Goal: Information Seeking & Learning: Find specific page/section

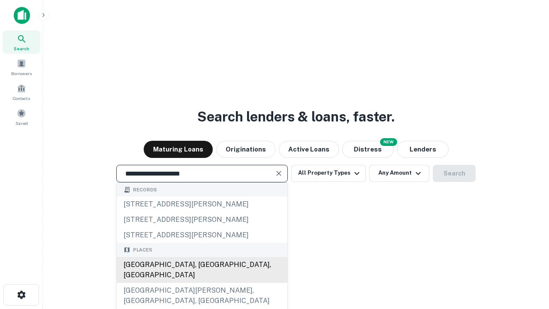
click at [202, 283] on div "Santa Monica, CA, USA" at bounding box center [202, 270] width 171 height 26
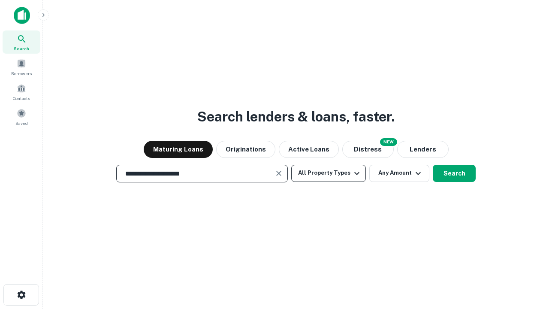
type input "**********"
click at [329, 173] on button "All Property Types" at bounding box center [328, 173] width 75 height 17
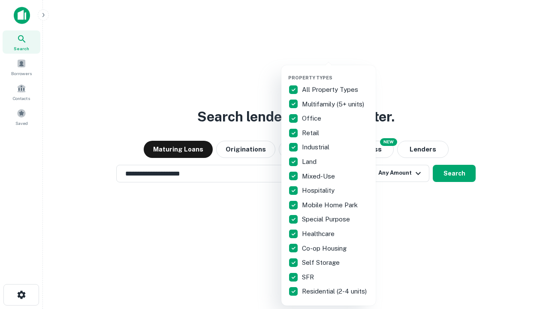
click at [336, 72] on button "button" at bounding box center [335, 72] width 94 height 0
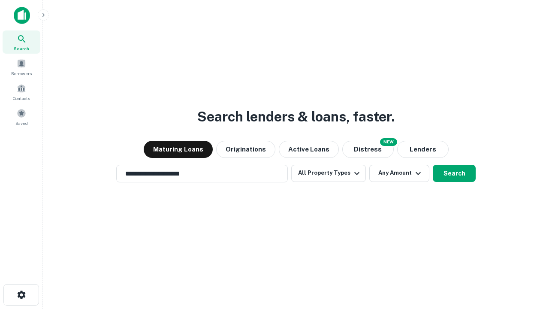
scroll to position [5, 103]
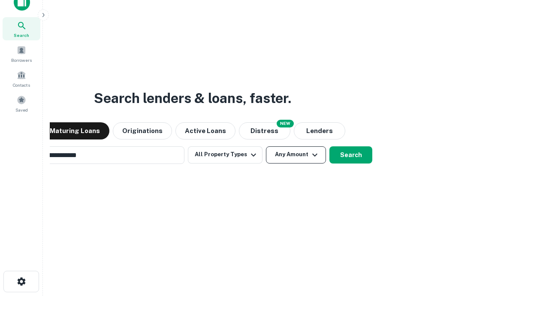
click at [266, 146] on button "Any Amount" at bounding box center [296, 154] width 60 height 17
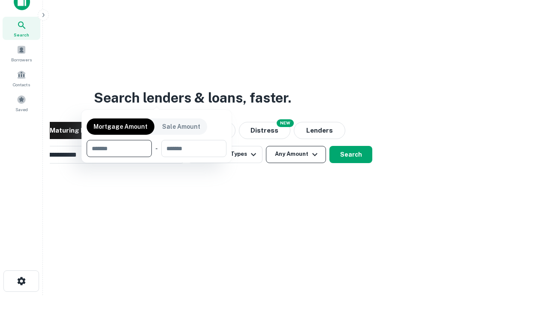
scroll to position [62, 243]
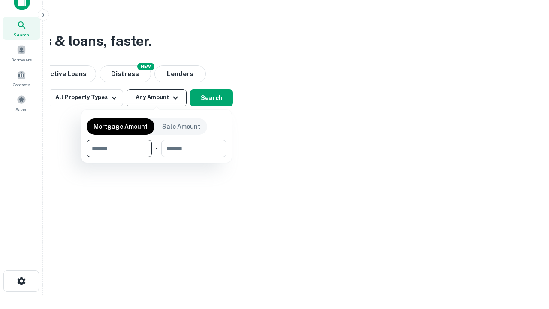
type input "*******"
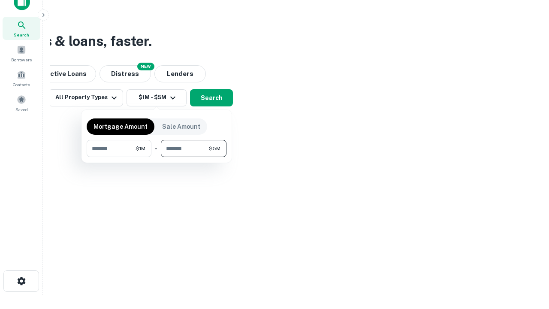
type input "*******"
click at [157, 157] on button "button" at bounding box center [157, 157] width 140 height 0
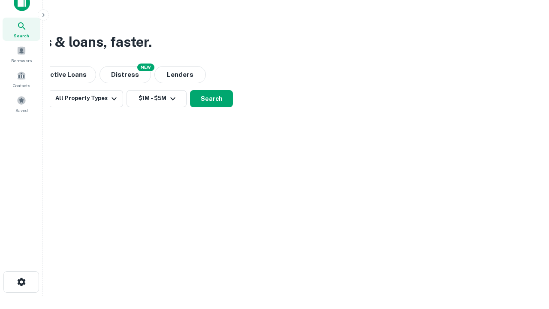
scroll to position [5, 158]
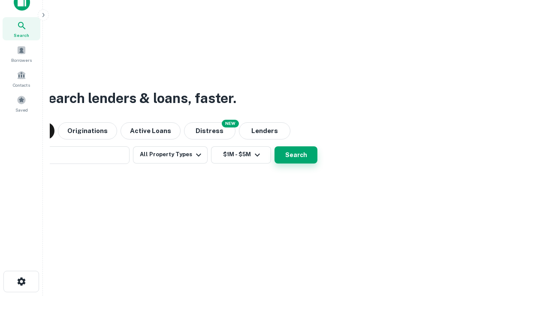
click at [275, 146] on button "Search" at bounding box center [296, 154] width 43 height 17
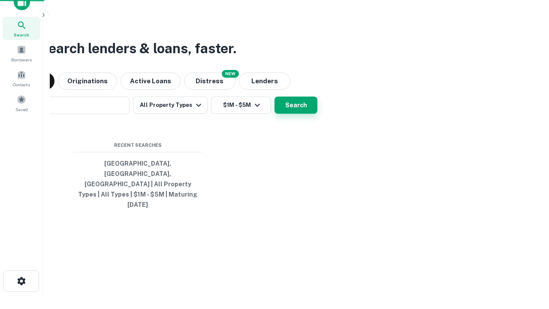
scroll to position [23, 243]
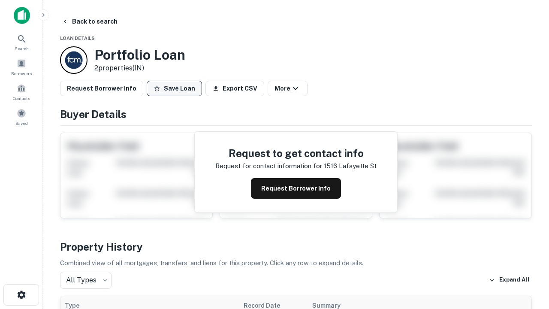
click at [174, 88] on button "Save Loan" at bounding box center [174, 88] width 55 height 15
click at [176, 88] on button "Save Loan" at bounding box center [174, 88] width 55 height 15
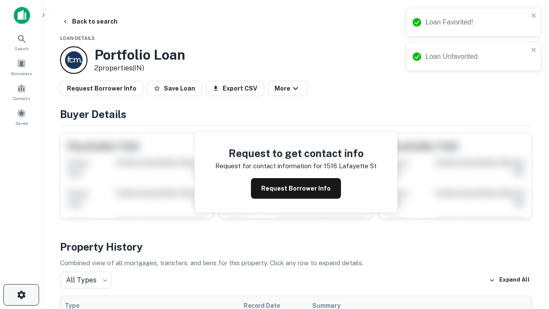
click at [21, 295] on icon "button" at bounding box center [21, 295] width 10 height 10
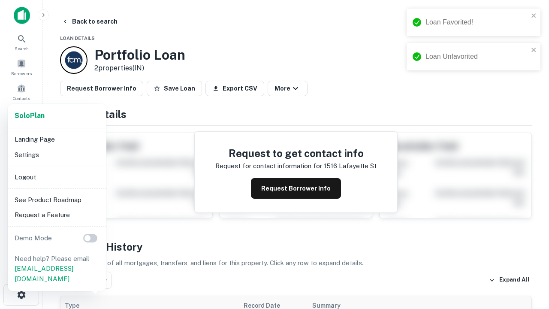
click at [57, 177] on li "Logout" at bounding box center [57, 177] width 92 height 15
